Goal: Transaction & Acquisition: Purchase product/service

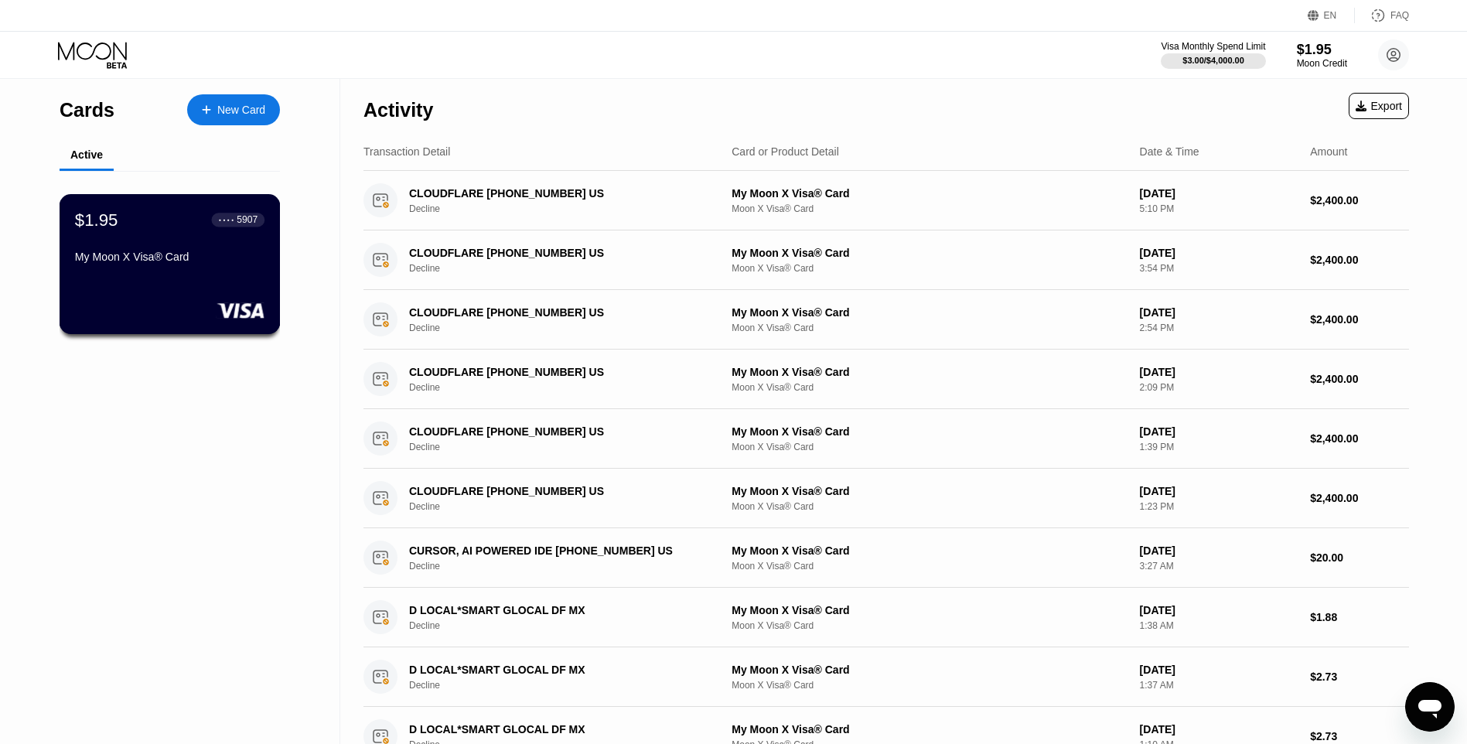
click at [182, 257] on div "My Moon X Visa® Card" at bounding box center [169, 257] width 189 height 12
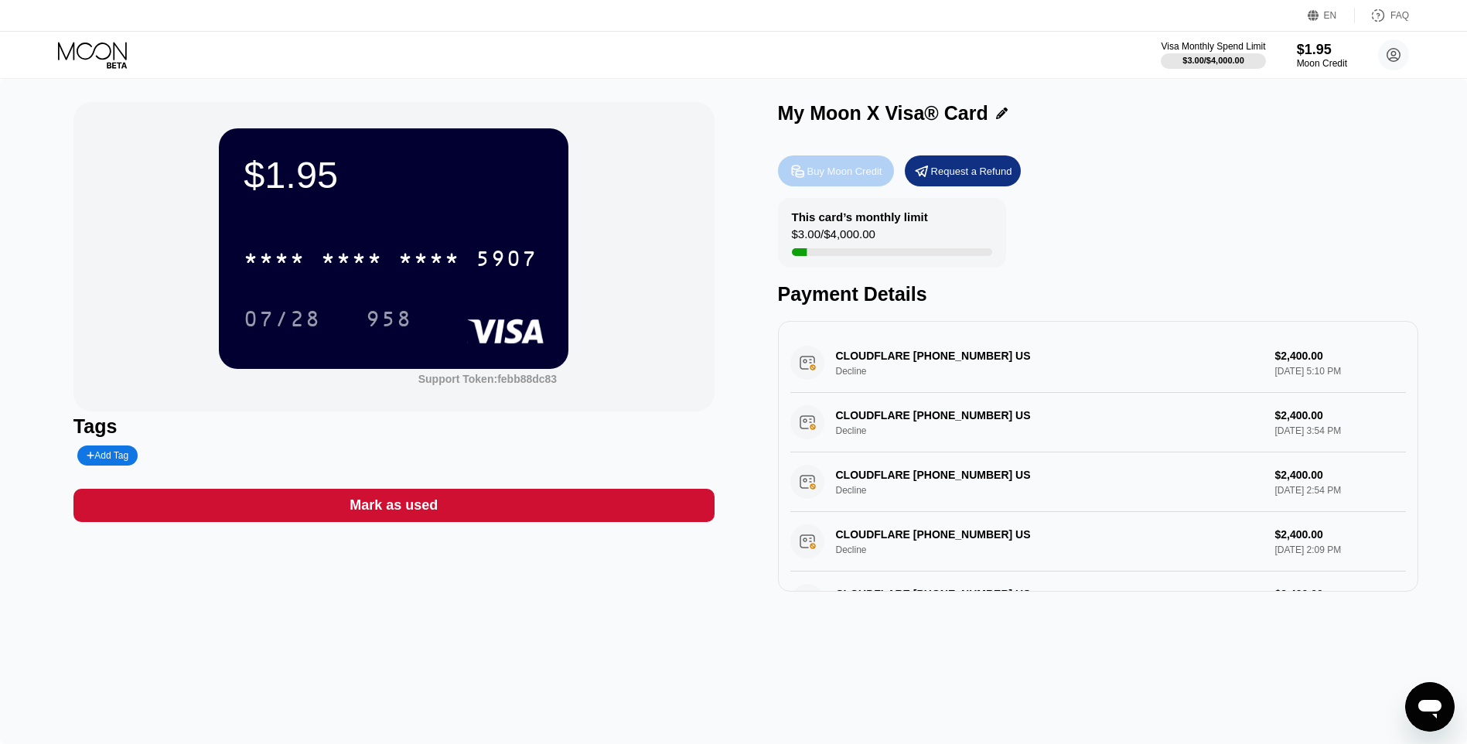
click at [861, 171] on div "Buy Moon Credit" at bounding box center [844, 171] width 75 height 13
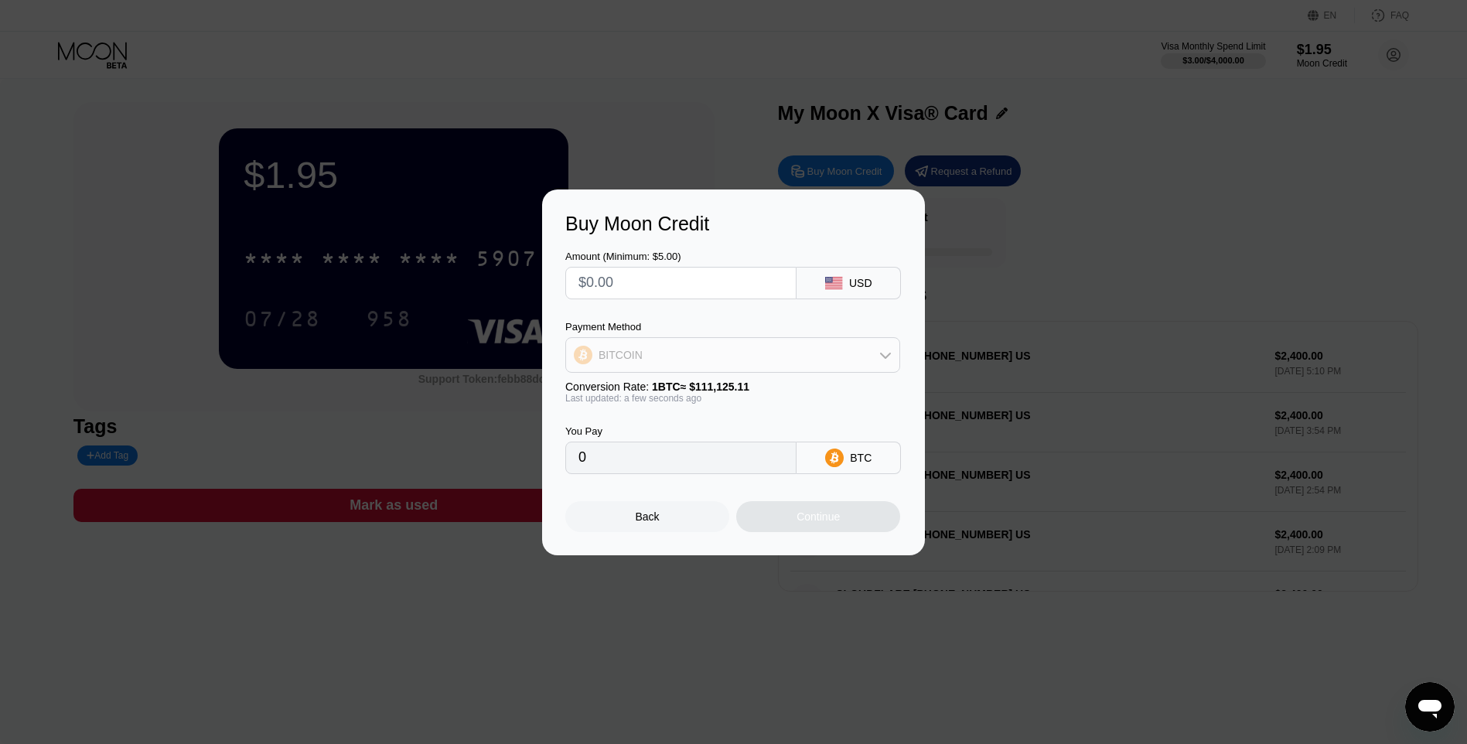
click at [745, 360] on div "BITCOIN" at bounding box center [732, 354] width 333 height 31
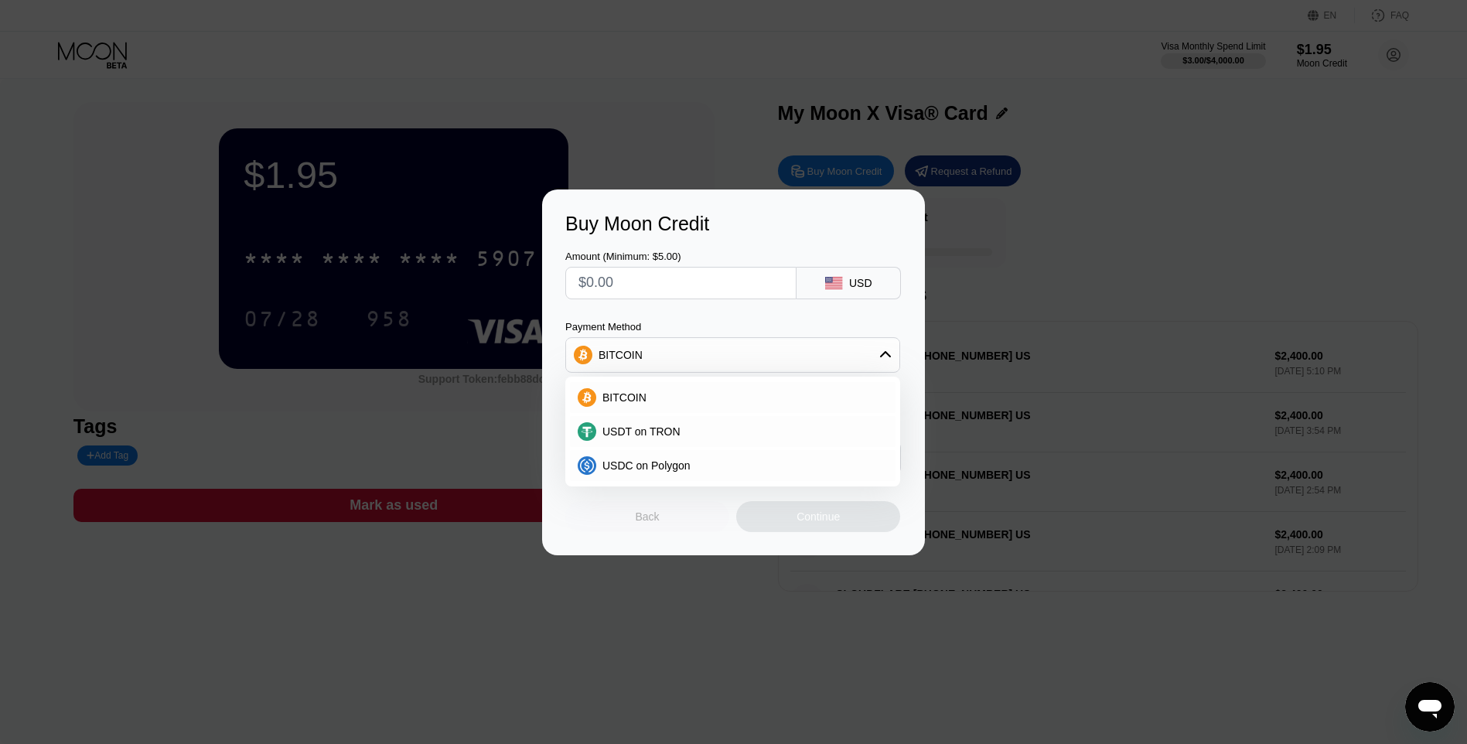
click at [656, 520] on div "Back" at bounding box center [648, 516] width 24 height 12
